Goal: Task Accomplishment & Management: Use online tool/utility

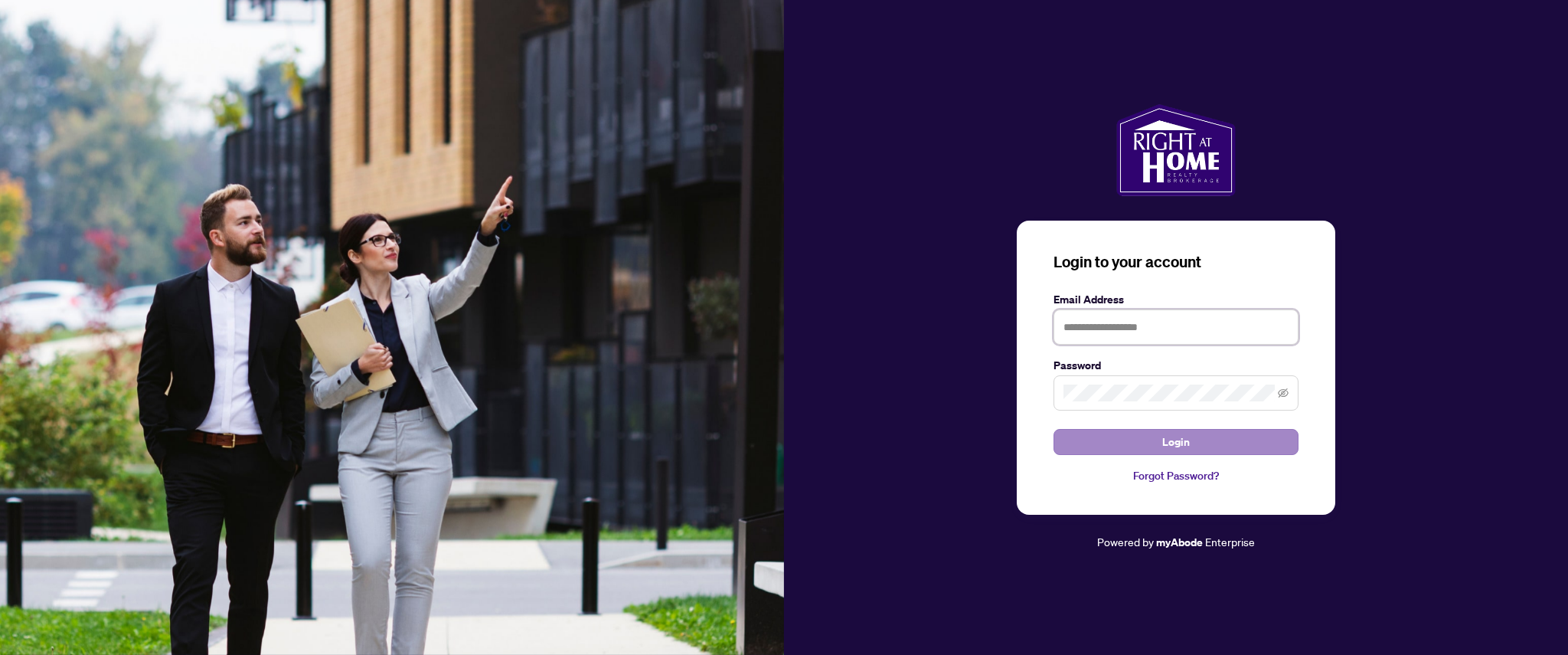
type input "**********"
click at [1177, 445] on span "Login" at bounding box center [1176, 441] width 28 height 25
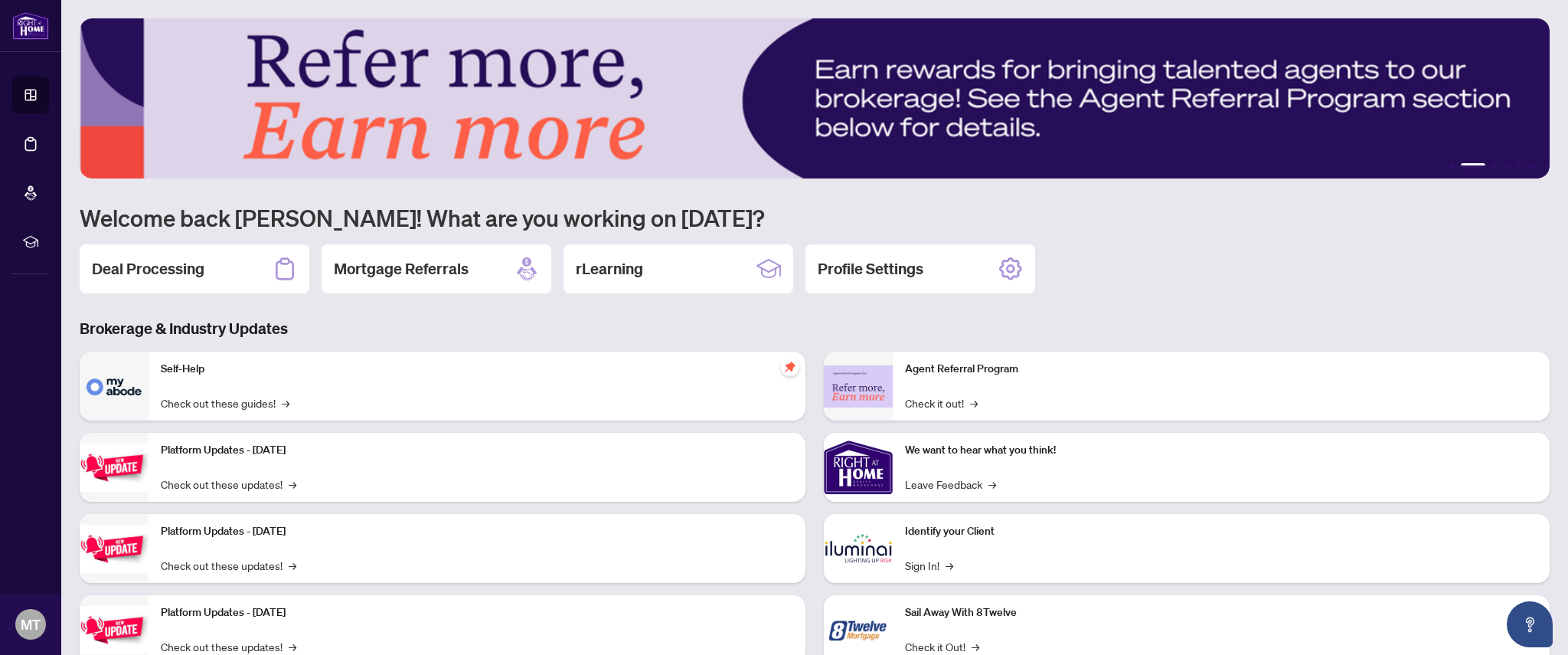
click at [35, 148] on icon at bounding box center [31, 144] width 12 height 14
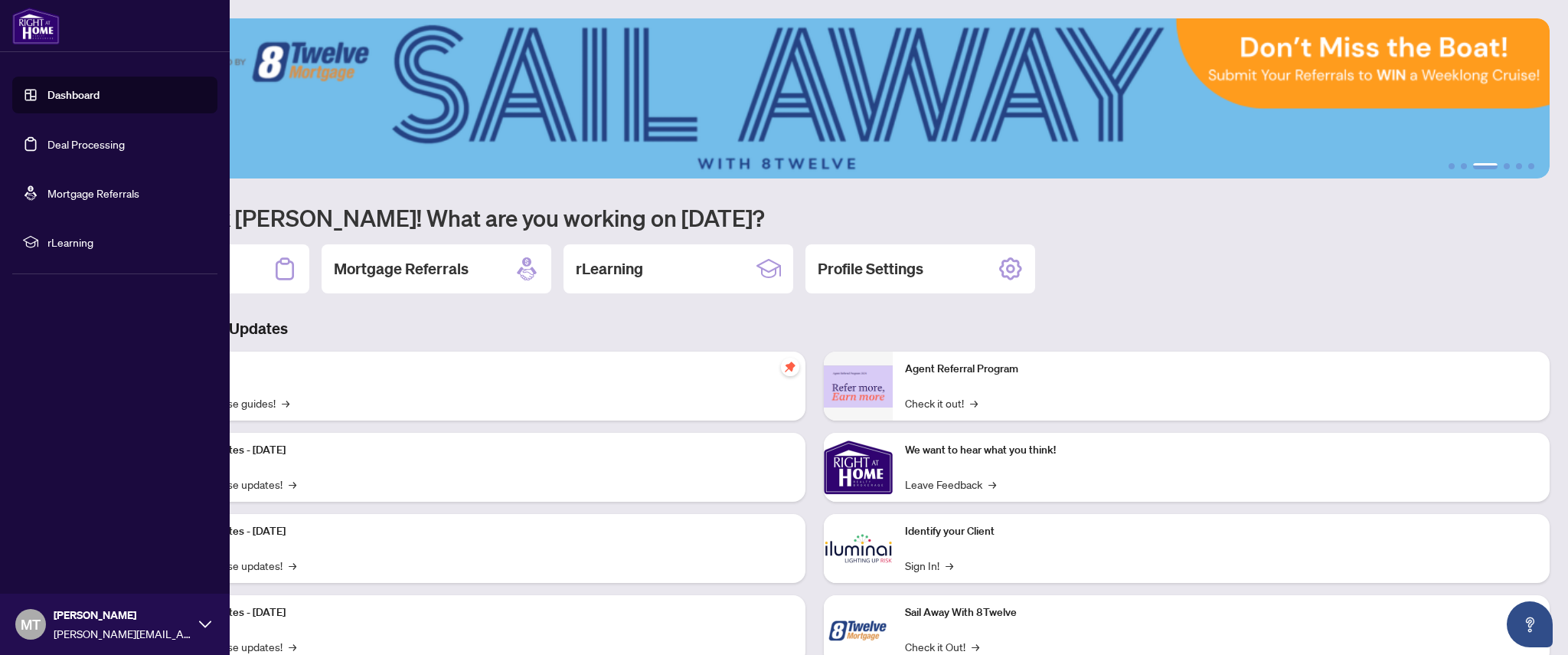
click at [86, 148] on link "Deal Processing" at bounding box center [87, 144] width 78 height 14
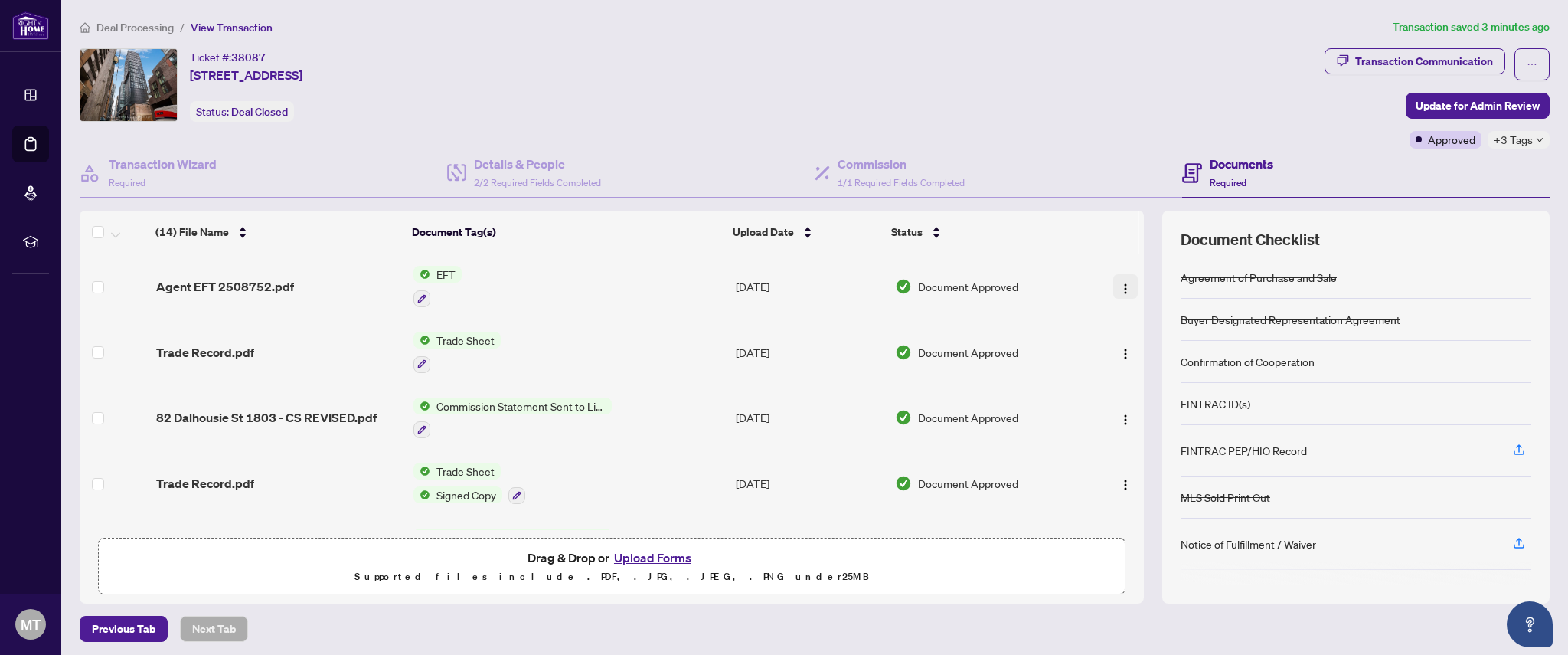
click at [1122, 286] on img "button" at bounding box center [1125, 289] width 12 height 12
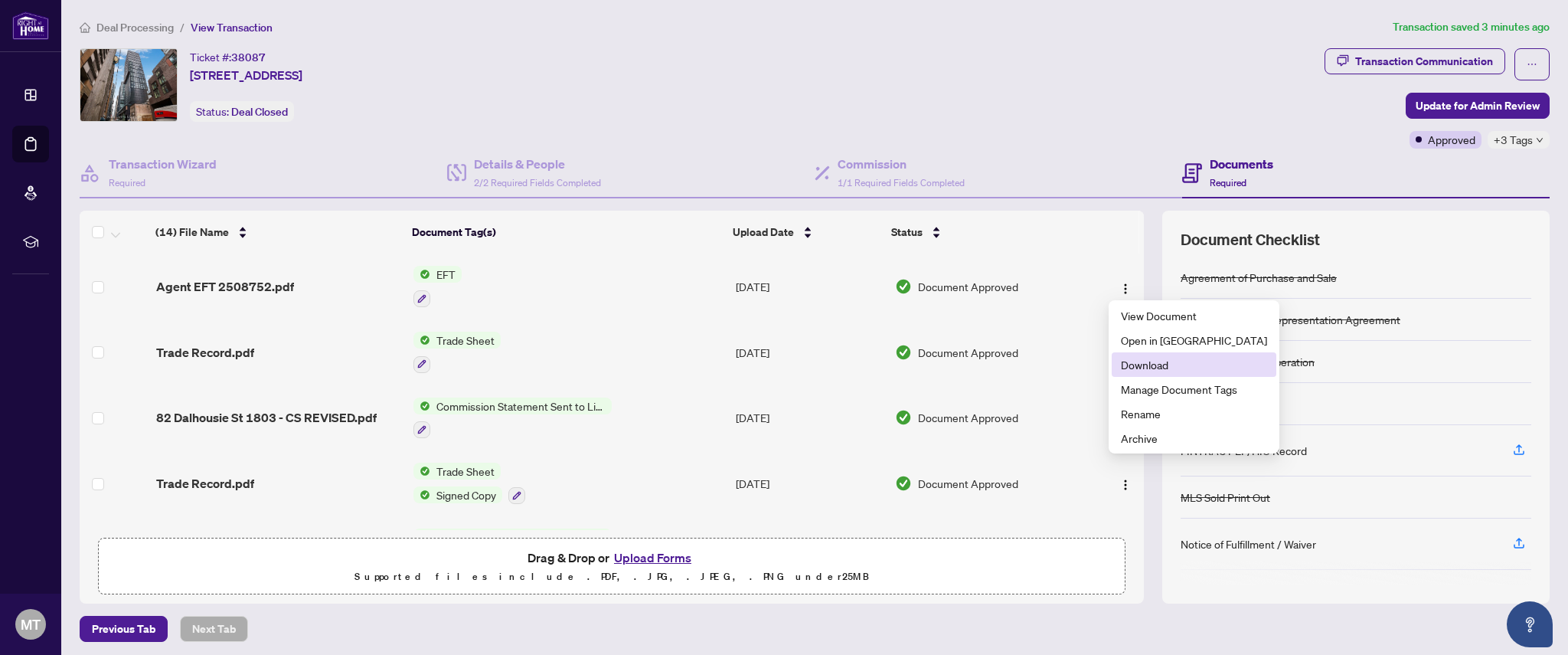
click at [1158, 363] on span "Download" at bounding box center [1194, 364] width 146 height 17
